Goal: Transaction & Acquisition: Purchase product/service

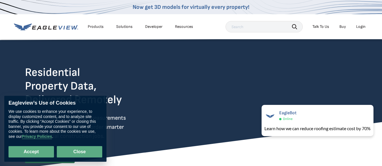
click at [84, 150] on button "Close" at bounding box center [79, 151] width 45 height 11
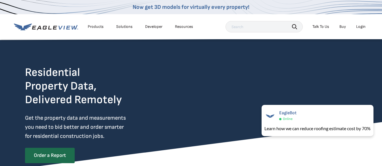
click at [93, 24] on div "Products" at bounding box center [96, 26] width 16 height 5
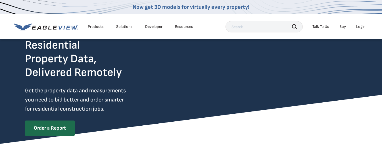
scroll to position [28, 0]
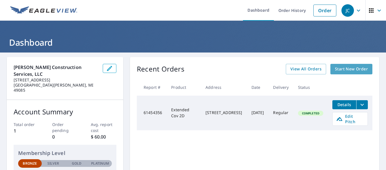
click at [342, 69] on span "Start New Order" at bounding box center [351, 69] width 33 height 7
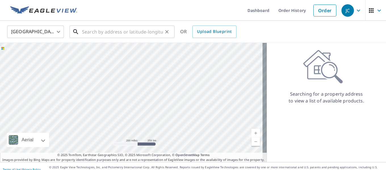
click at [85, 31] on input "text" at bounding box center [122, 32] width 81 height 16
click at [91, 32] on input "221 sunnybank" at bounding box center [122, 32] width 81 height 16
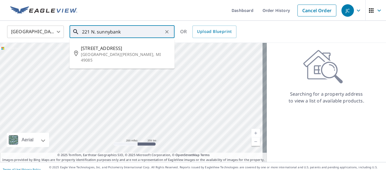
click at [122, 32] on input "221 N. sunnybank" at bounding box center [122, 32] width 81 height 16
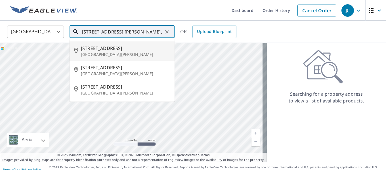
click at [108, 52] on p "St Joseph, MI 49085" at bounding box center [125, 55] width 89 height 6
type input "221 N Sunnybank Rd St Joseph, MI 49085"
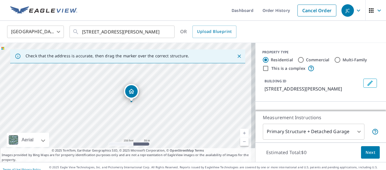
scroll to position [7, 0]
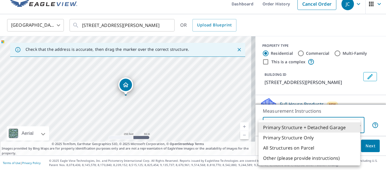
click at [353, 124] on body "JC JC Dashboard Order History Cancel Order JC United States US ​ 221 N Sunnyban…" at bounding box center [193, 85] width 386 height 170
click at [335, 126] on li "Primary Structure + Detached Garage" at bounding box center [310, 127] width 102 height 10
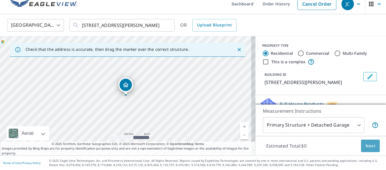
click at [366, 145] on span "Next" at bounding box center [371, 146] width 10 height 7
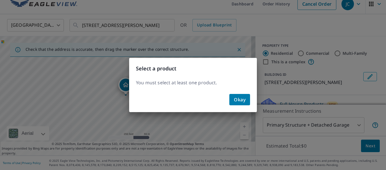
click at [239, 98] on span "Okay" at bounding box center [240, 100] width 12 height 8
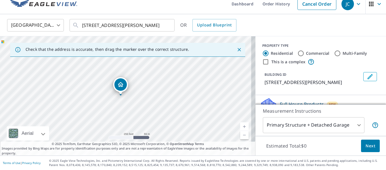
drag, startPoint x: 126, startPoint y: 84, endPoint x: 122, endPoint y: 84, distance: 4.8
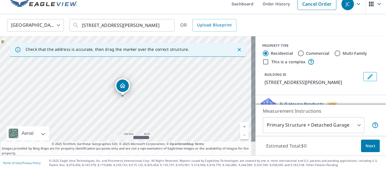
drag, startPoint x: 123, startPoint y: 85, endPoint x: 120, endPoint y: 85, distance: 3.2
drag, startPoint x: 120, startPoint y: 85, endPoint x: 117, endPoint y: 85, distance: 3.1
drag, startPoint x: 124, startPoint y: 84, endPoint x: 120, endPoint y: 84, distance: 4.5
click at [367, 78] on icon "Edit building 1" at bounding box center [370, 76] width 7 height 7
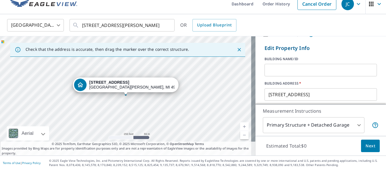
scroll to position [28, 0]
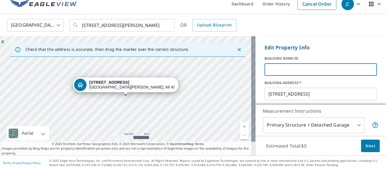
click at [265, 72] on input "text" at bounding box center [321, 70] width 112 height 16
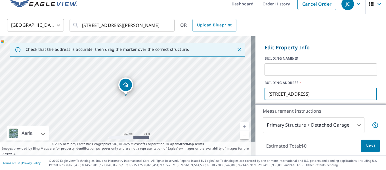
drag, startPoint x: 319, startPoint y: 94, endPoint x: 233, endPoint y: 95, distance: 86.6
click at [233, 95] on div "Check that the address is accurate, then drag the marker over the correct struc…" at bounding box center [193, 95] width 386 height 119
type input "221 N. Sunnybank, st. Joseph, MI 49085"
click at [267, 69] on input "text" at bounding box center [321, 70] width 112 height 16
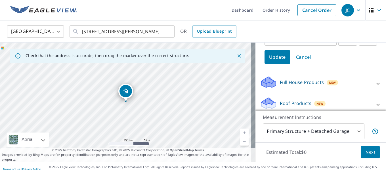
scroll to position [0, 0]
type input "Boone"
click at [375, 85] on icon at bounding box center [378, 84] width 7 height 7
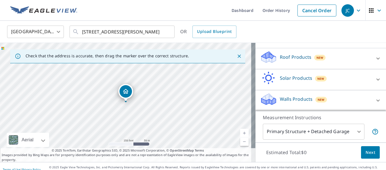
scroll to position [176, 0]
click at [375, 99] on icon at bounding box center [378, 100] width 7 height 7
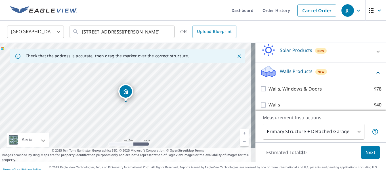
scroll to position [208, 0]
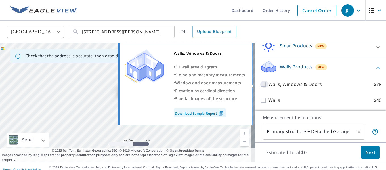
click at [261, 84] on input "Walls, Windows & Doors $78" at bounding box center [264, 84] width 9 height 7
checkbox input "true"
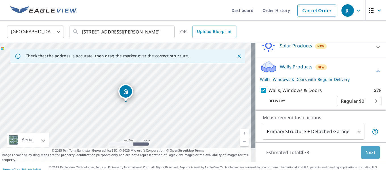
click at [367, 150] on span "Next" at bounding box center [371, 152] width 10 height 7
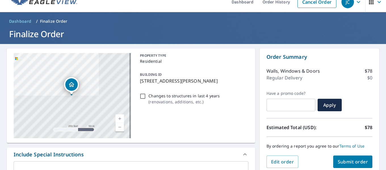
scroll to position [28, 0]
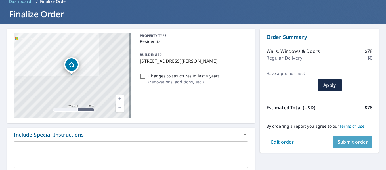
click at [349, 139] on span "Submit order" at bounding box center [353, 142] width 30 height 6
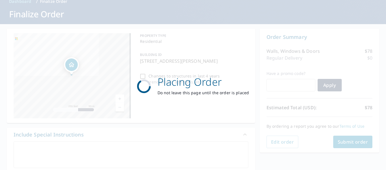
scroll to position [0, 0]
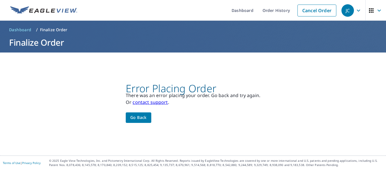
click at [142, 114] on span "Go back" at bounding box center [138, 117] width 16 height 7
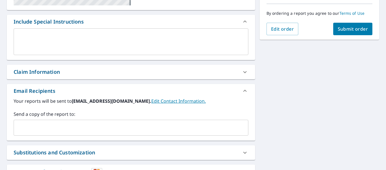
scroll to position [142, 0]
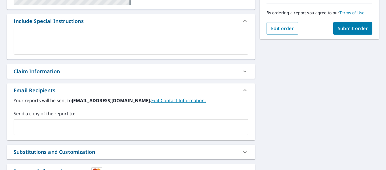
click at [38, 127] on input "text" at bounding box center [126, 127] width 221 height 11
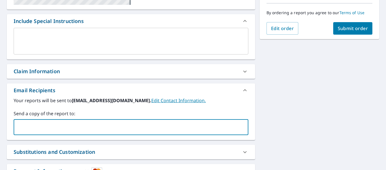
type input "john@chandlerconstructionservices.com"
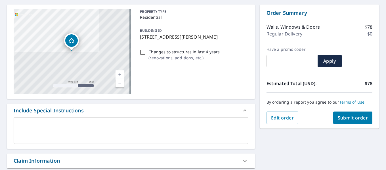
scroll to position [52, 0]
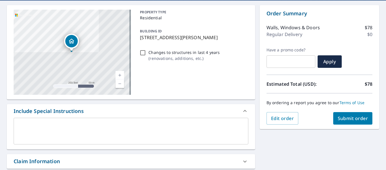
click at [351, 118] on span "Submit order" at bounding box center [353, 118] width 30 height 6
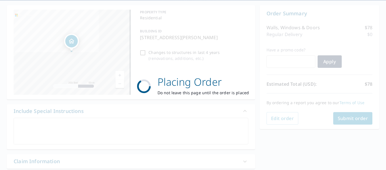
scroll to position [0, 0]
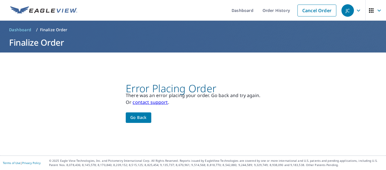
click at [134, 117] on span "Go back" at bounding box center [138, 117] width 16 height 7
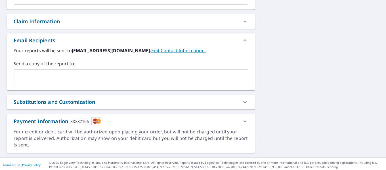
scroll to position [194, 0]
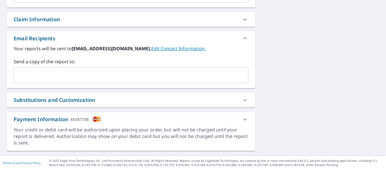
click at [242, 101] on icon at bounding box center [245, 100] width 7 height 7
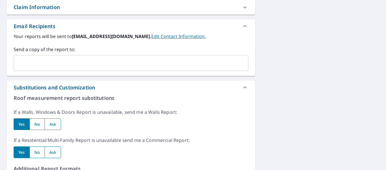
scroll to position [222, 0]
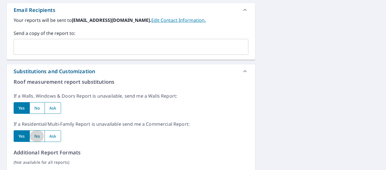
click at [37, 135] on input "radio" at bounding box center [37, 136] width 15 height 12
radio input "true"
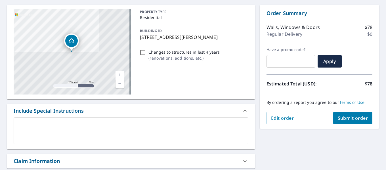
scroll to position [57, 0]
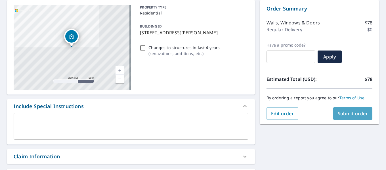
click at [342, 112] on span "Submit order" at bounding box center [353, 113] width 30 height 6
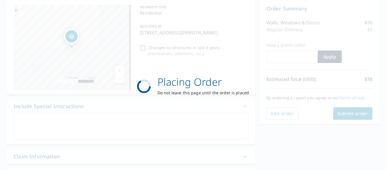
scroll to position [0, 0]
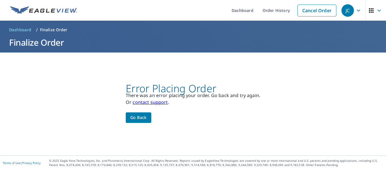
click at [144, 101] on link "contact support" at bounding box center [150, 102] width 35 height 6
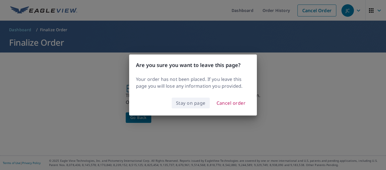
click at [190, 103] on span "Stay on page" at bounding box center [191, 103] width 30 height 8
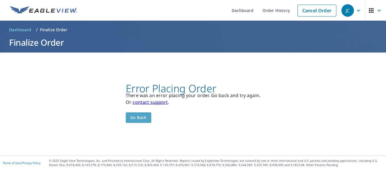
click at [138, 118] on span "Go back" at bounding box center [138, 117] width 16 height 7
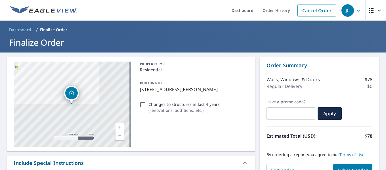
click at [155, 92] on p "211 N Sunnybank Rd, Saint Joseph, MI, 49085" at bounding box center [193, 89] width 106 height 7
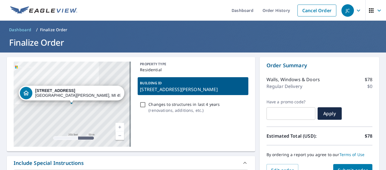
click at [71, 94] on div "211 N Sunnybank Rd Saint Joseph, MI 49085" at bounding box center [77, 93] width 85 height 10
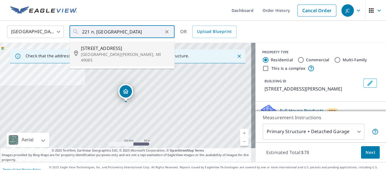
click at [110, 49] on span "221 N Sunnybank Rd" at bounding box center [125, 48] width 89 height 7
type input "221 N Sunnybank Rd Saint Joseph, MI 49085"
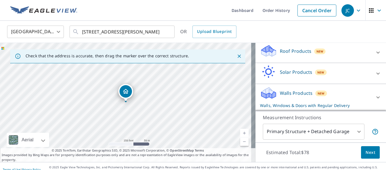
scroll to position [87, 0]
click at [375, 96] on icon at bounding box center [378, 97] width 7 height 7
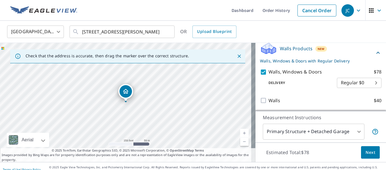
scroll to position [7, 0]
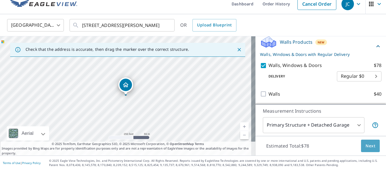
click at [369, 145] on span "Next" at bounding box center [371, 146] width 10 height 7
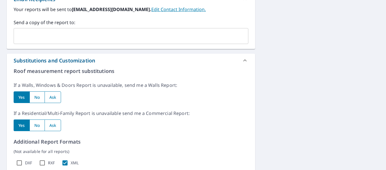
scroll to position [234, 0]
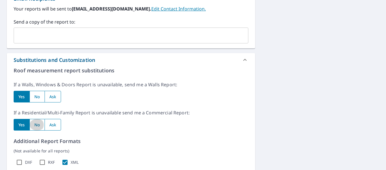
click at [37, 125] on input "radio" at bounding box center [37, 125] width 15 height 12
radio input "true"
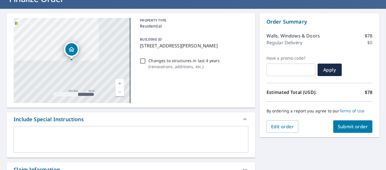
scroll to position [57, 0]
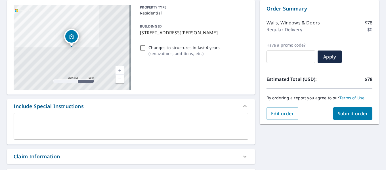
click at [347, 112] on span "Submit order" at bounding box center [353, 113] width 30 height 6
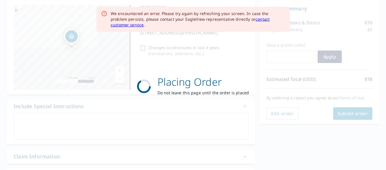
scroll to position [0, 0]
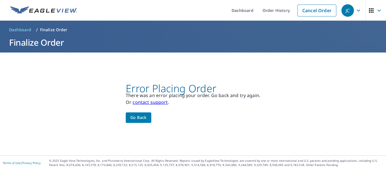
click at [137, 115] on span "Go back" at bounding box center [138, 117] width 16 height 7
click at [143, 115] on span "Go back" at bounding box center [138, 117] width 16 height 7
click at [357, 10] on icon "button" at bounding box center [358, 10] width 3 height 2
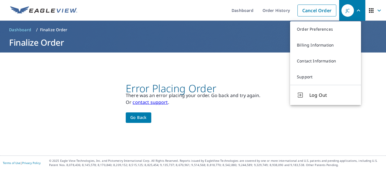
click at [134, 119] on span "Go back" at bounding box center [138, 117] width 16 height 7
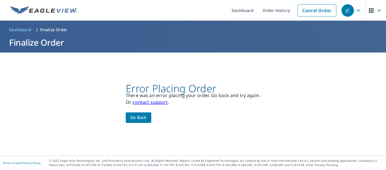
click at [134, 119] on span "Go back" at bounding box center [138, 117] width 16 height 7
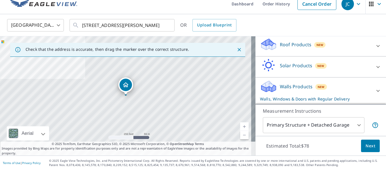
scroll to position [87, 0]
click at [375, 92] on icon at bounding box center [378, 90] width 7 height 7
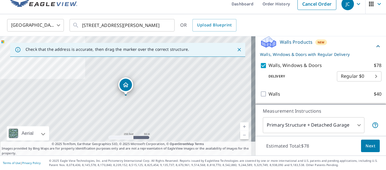
scroll to position [132, 0]
click at [367, 76] on body "JC JC Dashboard Order History Cancel Order JC United States US ​ 221 N Sunnyban…" at bounding box center [193, 85] width 386 height 170
click at [367, 76] on ul "Regular $0" at bounding box center [351, 75] width 45 height 15
click at [357, 124] on div at bounding box center [193, 85] width 386 height 170
click at [355, 124] on body "JC JC Dashboard Order History Cancel Order JC United States US ​ 221 N Sunnyban…" at bounding box center [193, 85] width 386 height 170
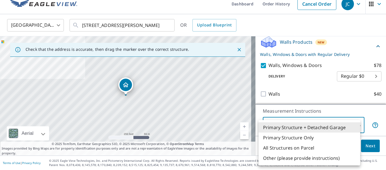
click at [319, 137] on li "Primary Structure Only" at bounding box center [310, 138] width 102 height 10
type input "2"
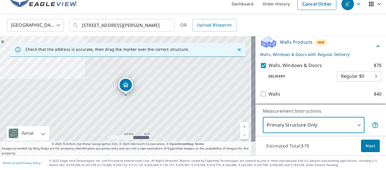
click at [366, 147] on span "Next" at bounding box center [371, 146] width 10 height 7
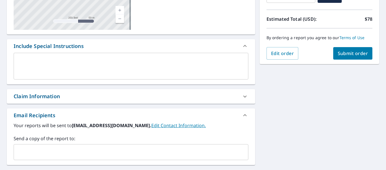
scroll to position [24, 0]
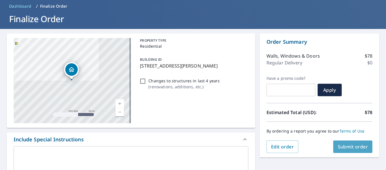
click at [350, 146] on span "Submit order" at bounding box center [353, 147] width 30 height 6
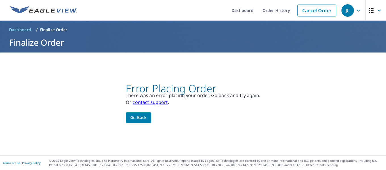
scroll to position [0, 0]
click at [376, 9] on icon "button" at bounding box center [379, 10] width 7 height 7
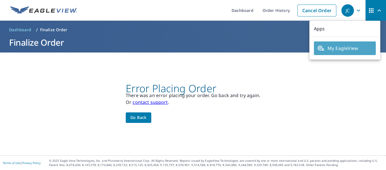
click at [346, 45] on span "My EagleView" at bounding box center [344, 48] width 55 height 7
